Goal: Register for event/course

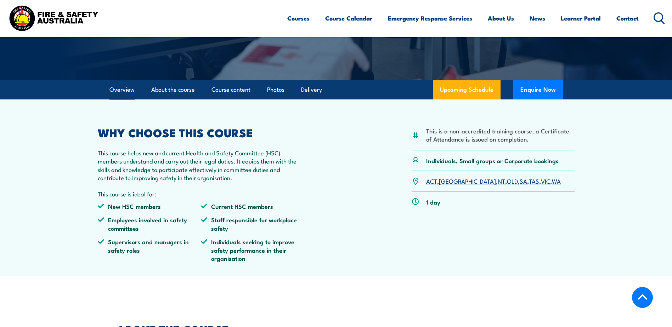
scroll to position [106, 0]
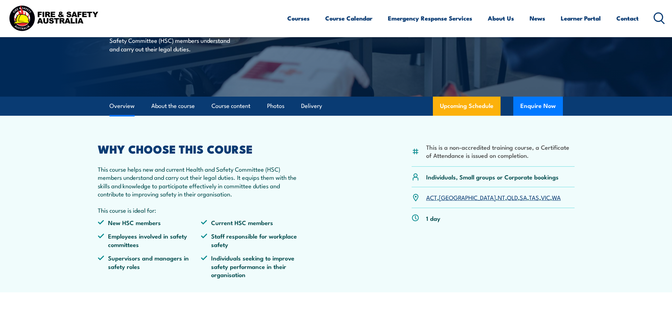
click at [448, 196] on link "[GEOGRAPHIC_DATA]" at bounding box center [467, 197] width 57 height 9
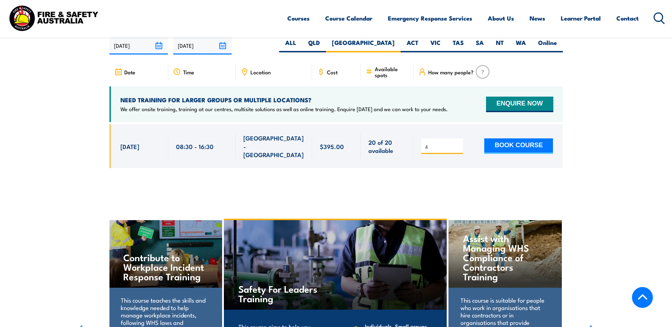
scroll to position [1161, 0]
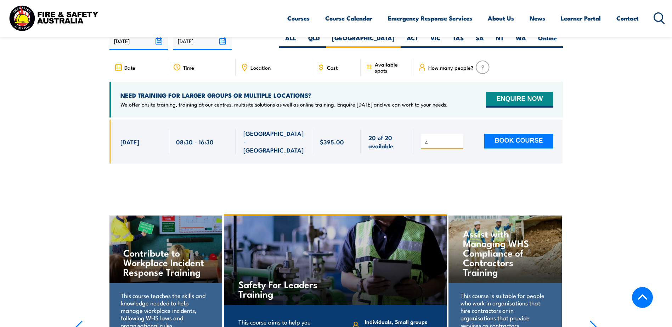
click at [294, 19] on link "Courses" at bounding box center [298, 18] width 22 height 19
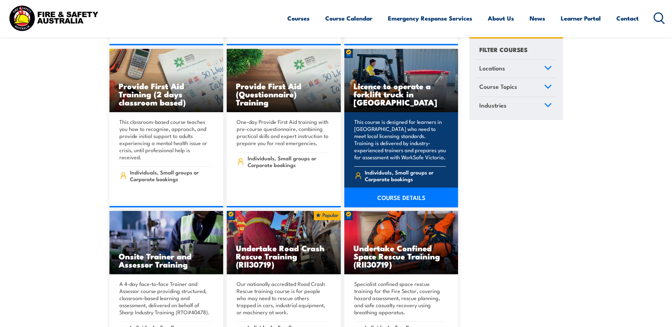
scroll to position [354, 0]
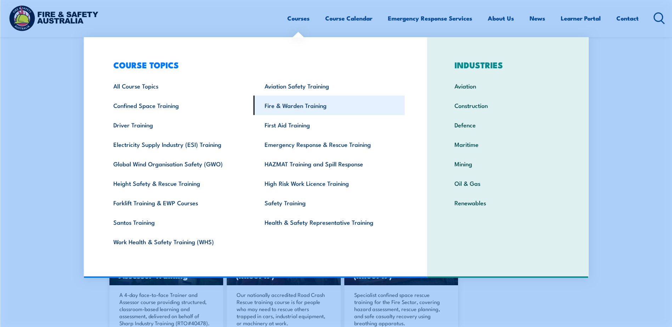
click at [305, 106] on link "Fire & Warden Training" at bounding box center [329, 105] width 151 height 19
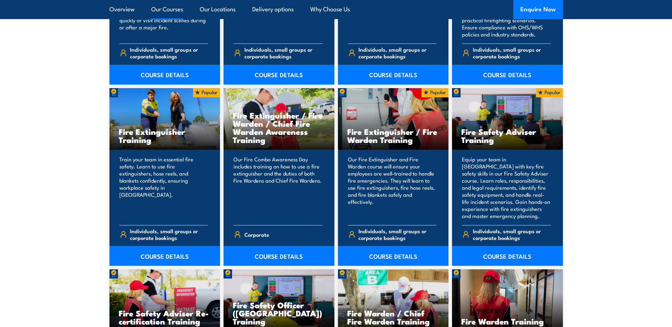
scroll to position [709, 0]
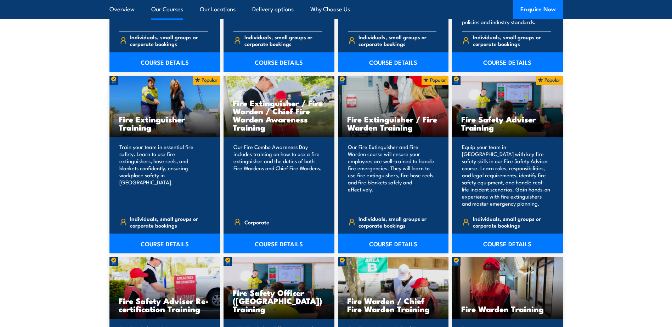
click at [386, 242] on link "COURSE DETAILS" at bounding box center [393, 244] width 111 height 20
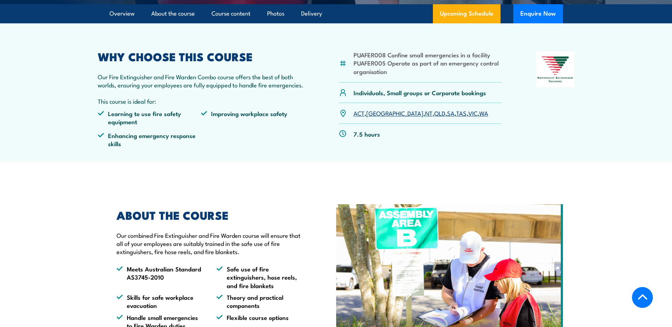
scroll to position [213, 0]
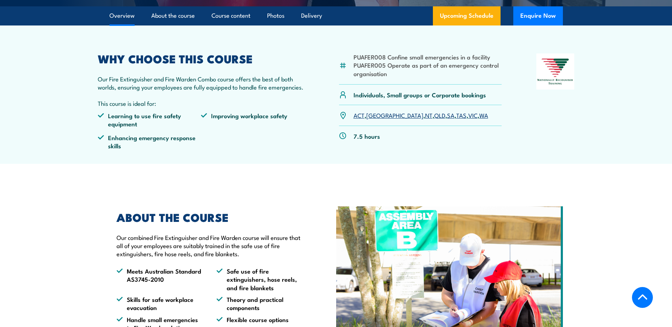
click at [373, 115] on link "[GEOGRAPHIC_DATA]" at bounding box center [394, 115] width 57 height 9
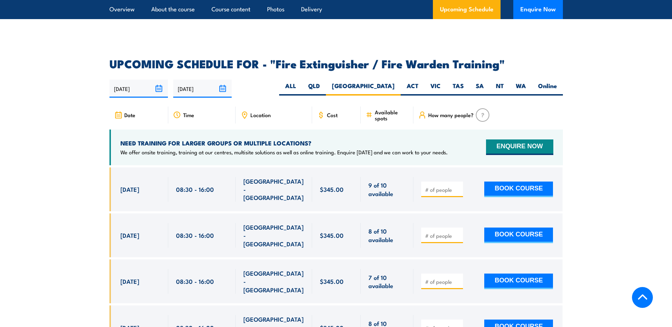
scroll to position [1164, 0]
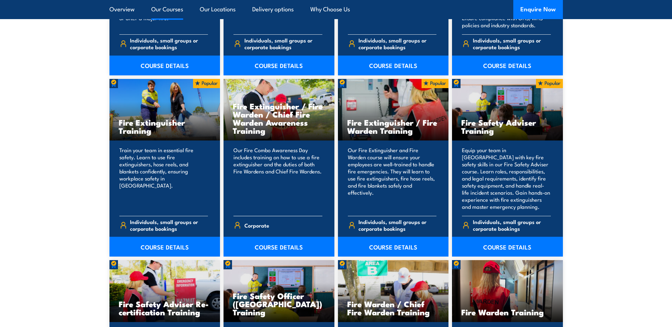
scroll to position [709, 0]
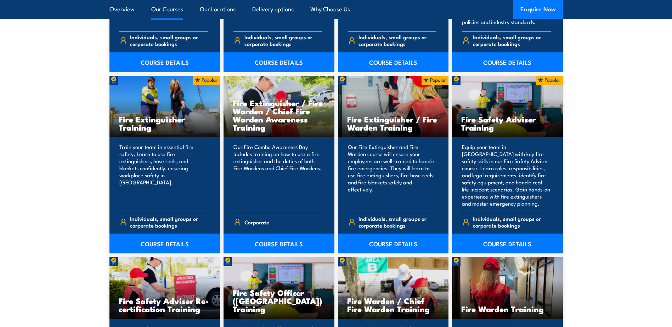
click at [280, 246] on link "COURSE DETAILS" at bounding box center [279, 244] width 111 height 20
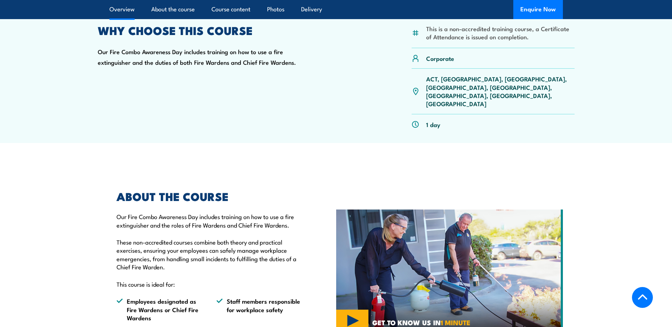
scroll to position [177, 0]
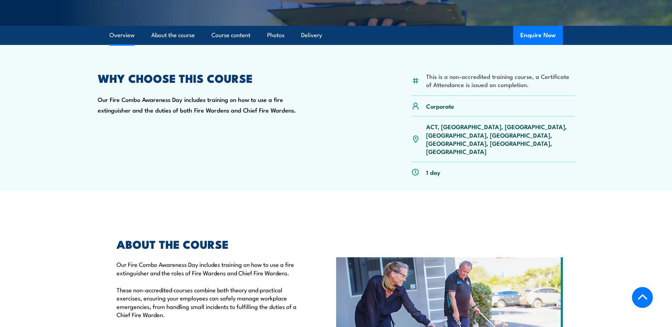
click at [447, 127] on p "ACT, [GEOGRAPHIC_DATA], [GEOGRAPHIC_DATA], [GEOGRAPHIC_DATA], [GEOGRAPHIC_DATA]…" at bounding box center [500, 139] width 148 height 33
click at [444, 127] on p "ACT, [GEOGRAPHIC_DATA], [GEOGRAPHIC_DATA], [GEOGRAPHIC_DATA], [GEOGRAPHIC_DATA]…" at bounding box center [500, 139] width 148 height 33
click at [452, 128] on p "ACT, [GEOGRAPHIC_DATA], [GEOGRAPHIC_DATA], [GEOGRAPHIC_DATA], [GEOGRAPHIC_DATA]…" at bounding box center [500, 139] width 148 height 33
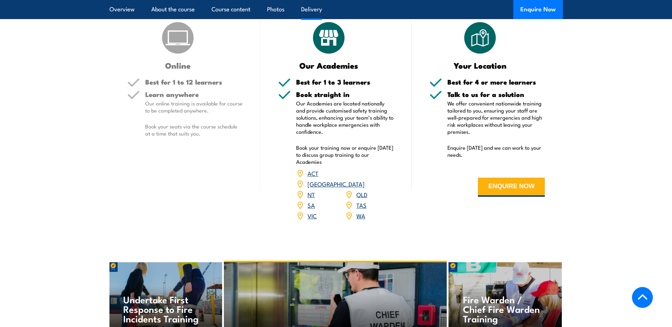
scroll to position [921, 0]
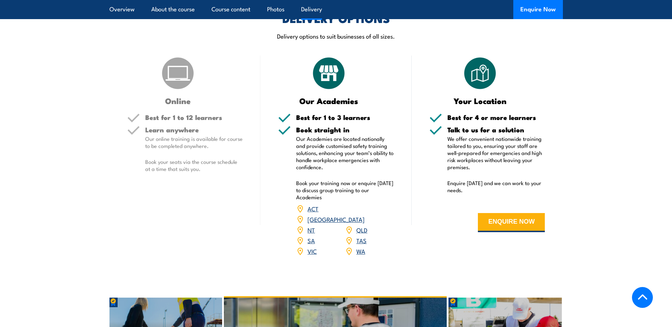
click at [361, 215] on link "[GEOGRAPHIC_DATA]" at bounding box center [336, 219] width 57 height 9
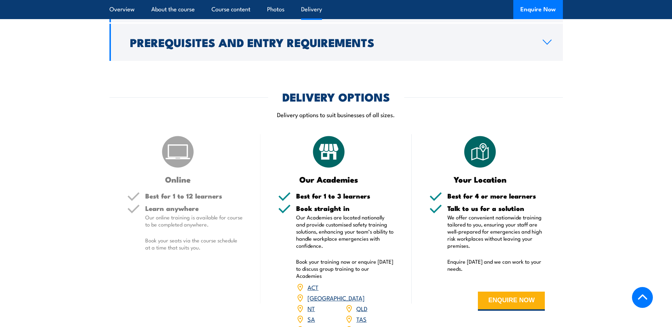
scroll to position [850, 0]
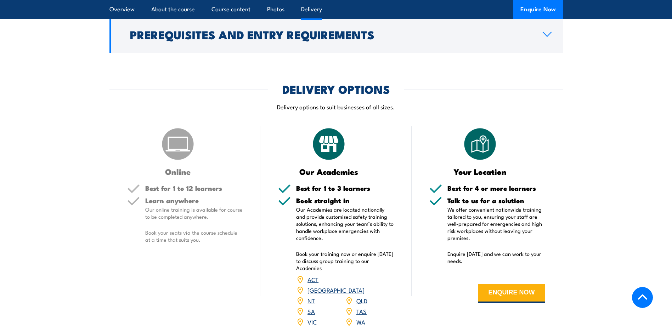
click at [365, 286] on link "[GEOGRAPHIC_DATA]" at bounding box center [336, 290] width 57 height 9
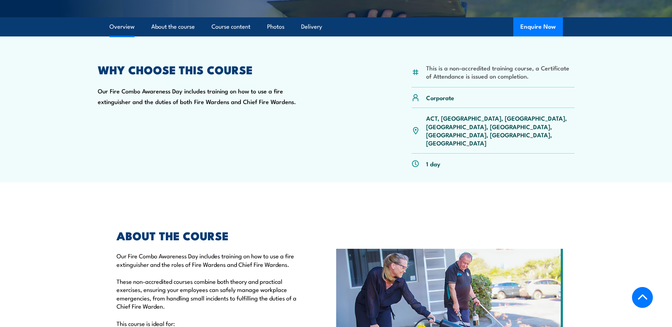
scroll to position [177, 0]
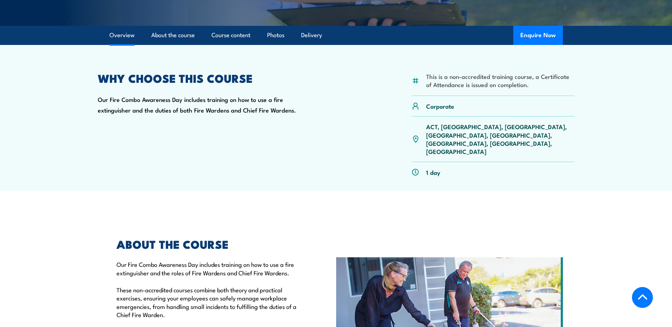
click at [446, 126] on p "ACT, [GEOGRAPHIC_DATA], [GEOGRAPHIC_DATA], [GEOGRAPHIC_DATA], [GEOGRAPHIC_DATA]…" at bounding box center [500, 139] width 148 height 33
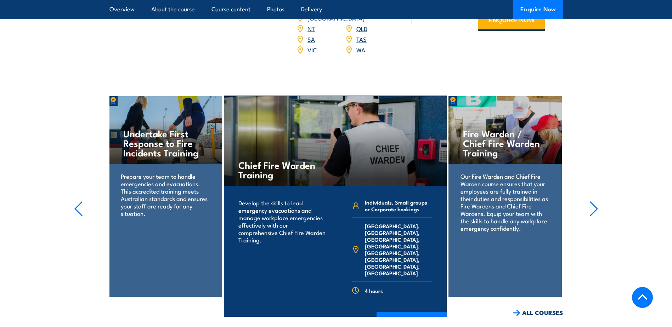
scroll to position [1099, 0]
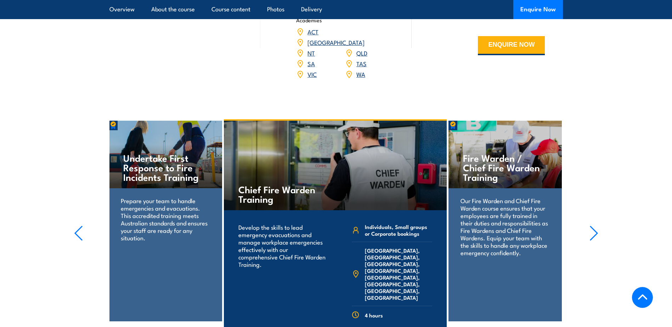
click at [489, 197] on p "Our Fire Warden and Chief Fire Warden course ensures that your employees are fu…" at bounding box center [505, 227] width 89 height 60
click at [518, 197] on p "Our Fire Warden and Chief Fire Warden course ensures that your employees are fu…" at bounding box center [505, 227] width 89 height 60
click at [467, 153] on h4 "Fire Warden / Chief Fire Warden Training" at bounding box center [505, 167] width 84 height 29
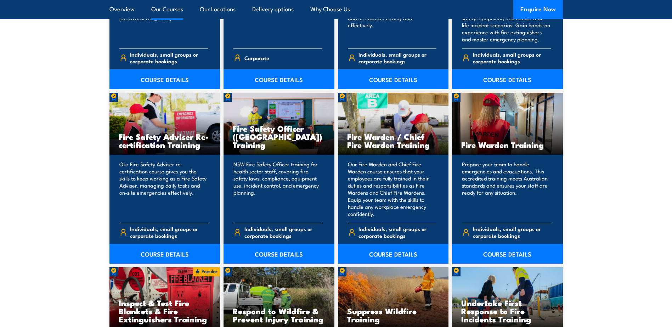
scroll to position [886, 0]
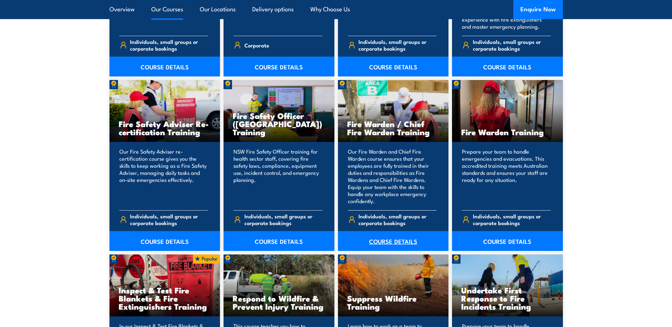
click at [389, 241] on link "COURSE DETAILS" at bounding box center [393, 241] width 111 height 20
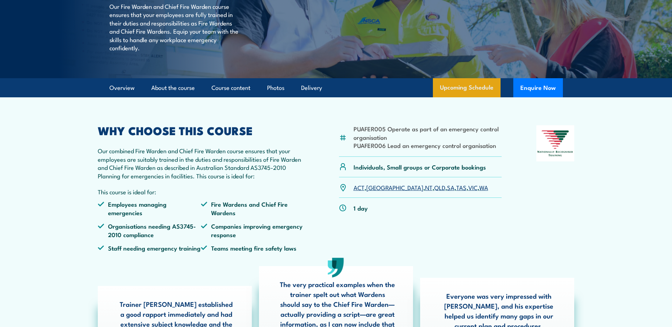
scroll to position [142, 0]
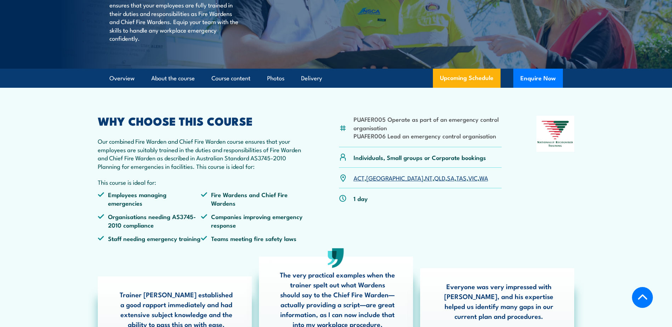
click at [375, 182] on link "NSW" at bounding box center [394, 178] width 57 height 9
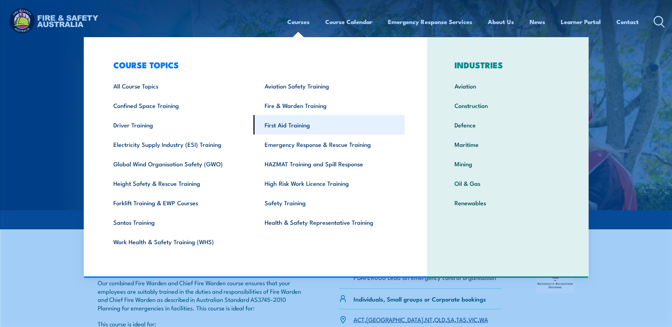
click at [301, 123] on link "First Aid Training" at bounding box center [329, 124] width 151 height 19
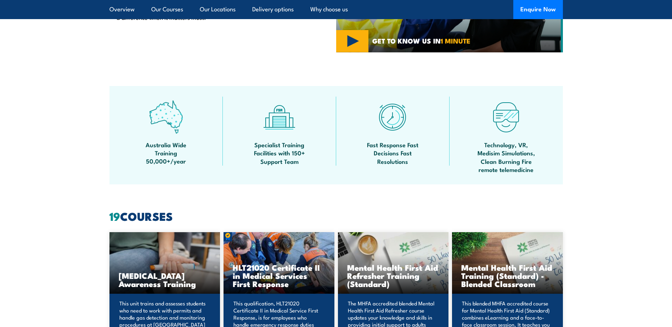
scroll to position [390, 0]
